Goal: Transaction & Acquisition: Purchase product/service

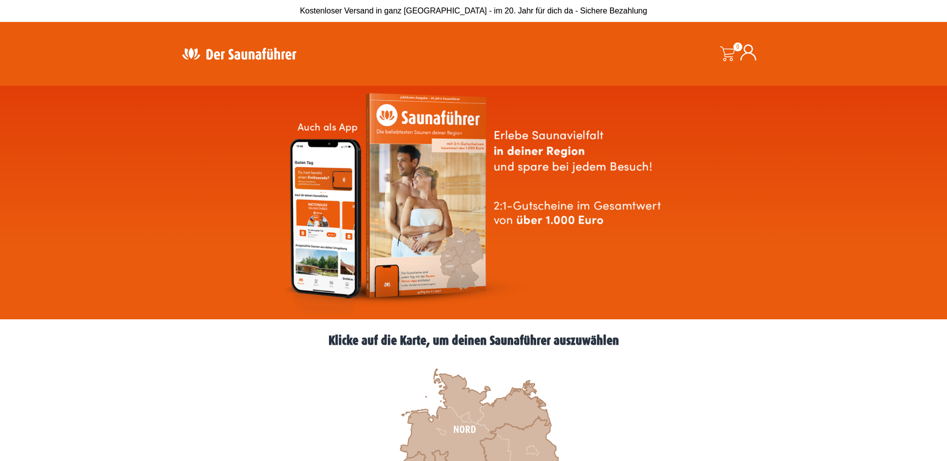
click at [232, 51] on img at bounding box center [239, 53] width 130 height 19
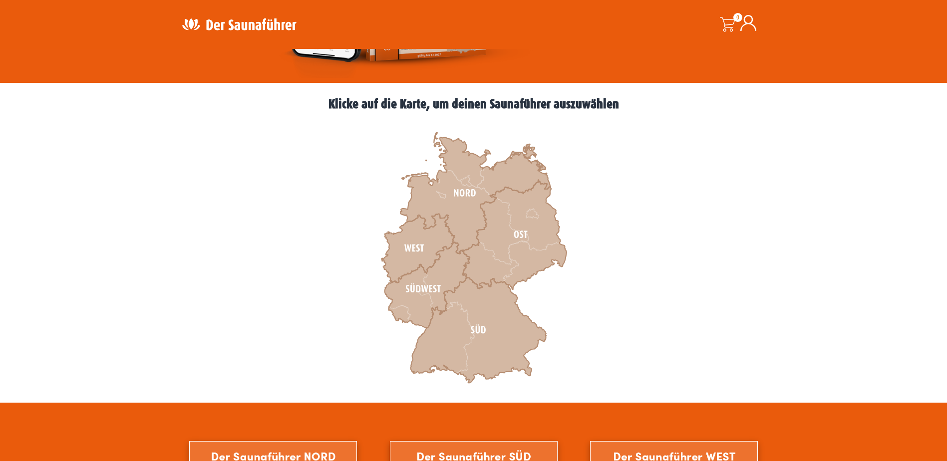
scroll to position [250, 0]
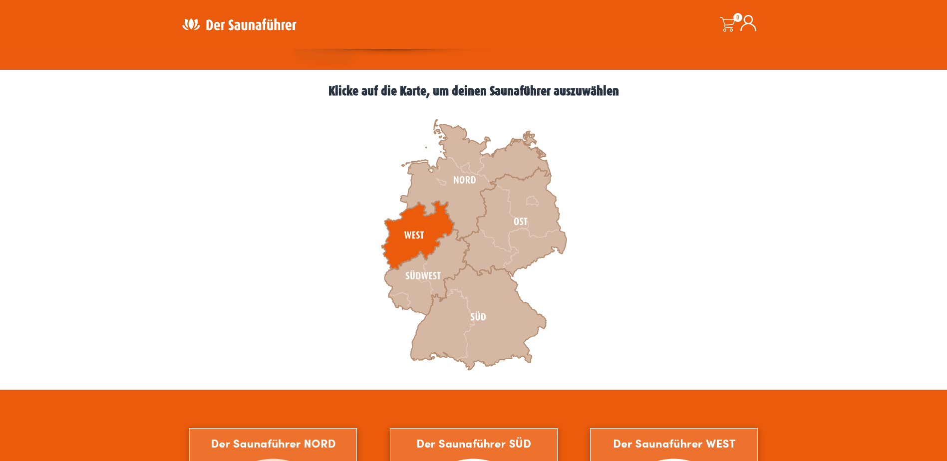
click at [402, 240] on icon at bounding box center [418, 235] width 73 height 69
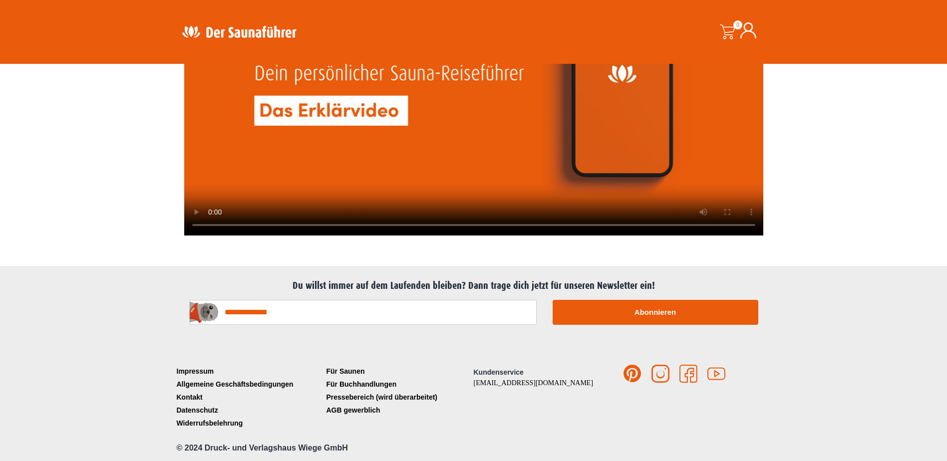
scroll to position [2475, 0]
